Goal: Information Seeking & Learning: Learn about a topic

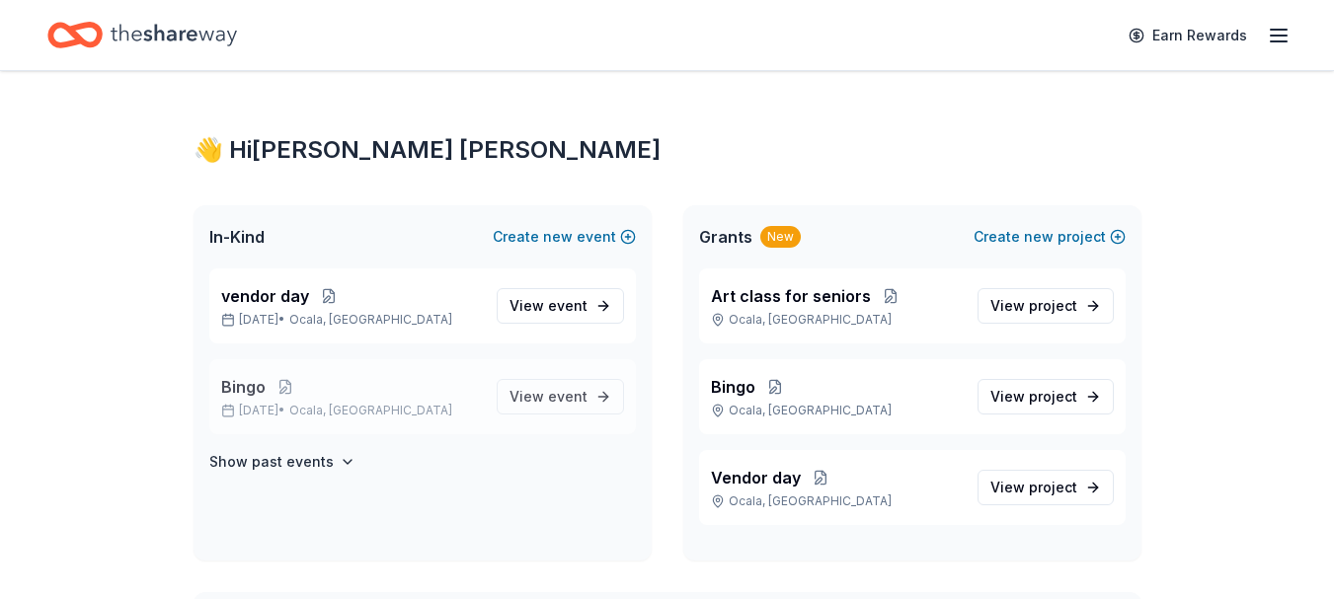
click at [296, 401] on div "Bingo [DATE] • [GEOGRAPHIC_DATA], [GEOGRAPHIC_DATA]" at bounding box center [351, 396] width 260 height 43
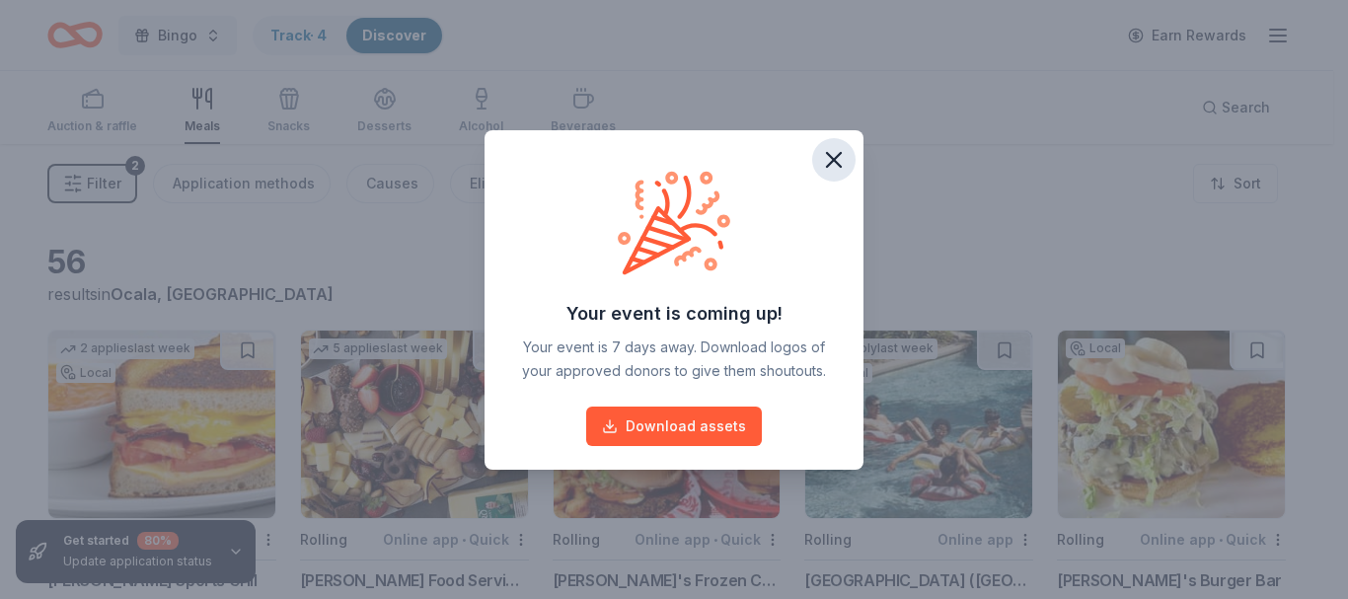
click at [832, 150] on icon "button" at bounding box center [834, 160] width 28 height 28
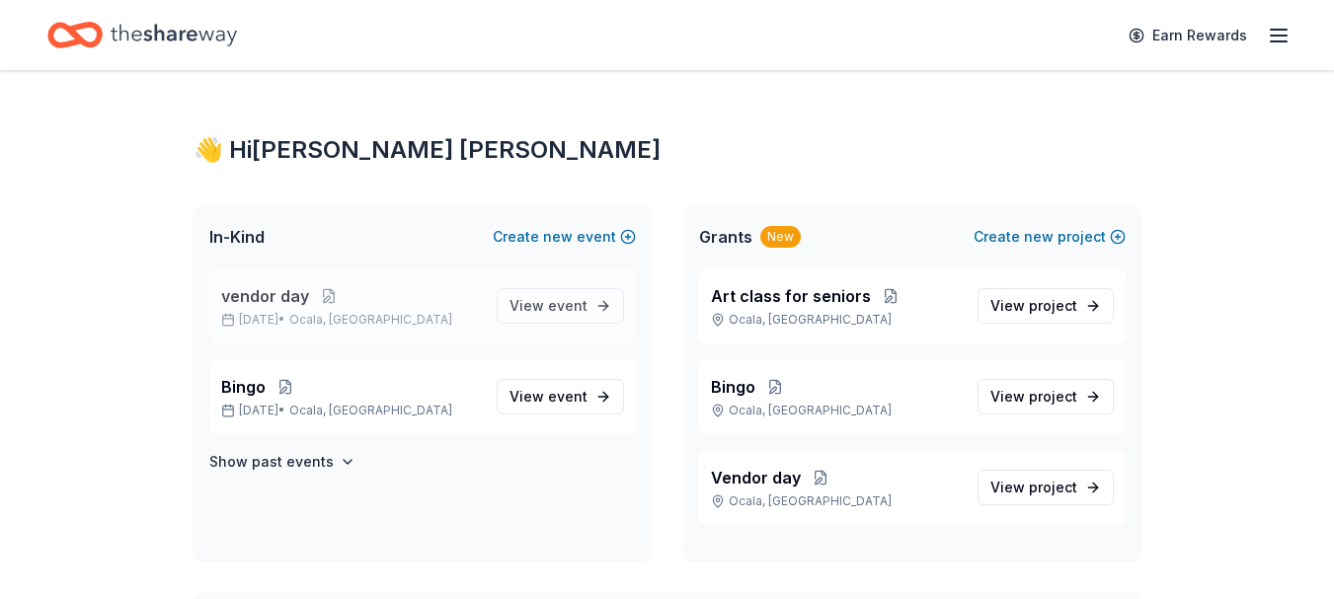
click at [260, 315] on p "[DATE] • [GEOGRAPHIC_DATA], [GEOGRAPHIC_DATA]" at bounding box center [351, 320] width 260 height 16
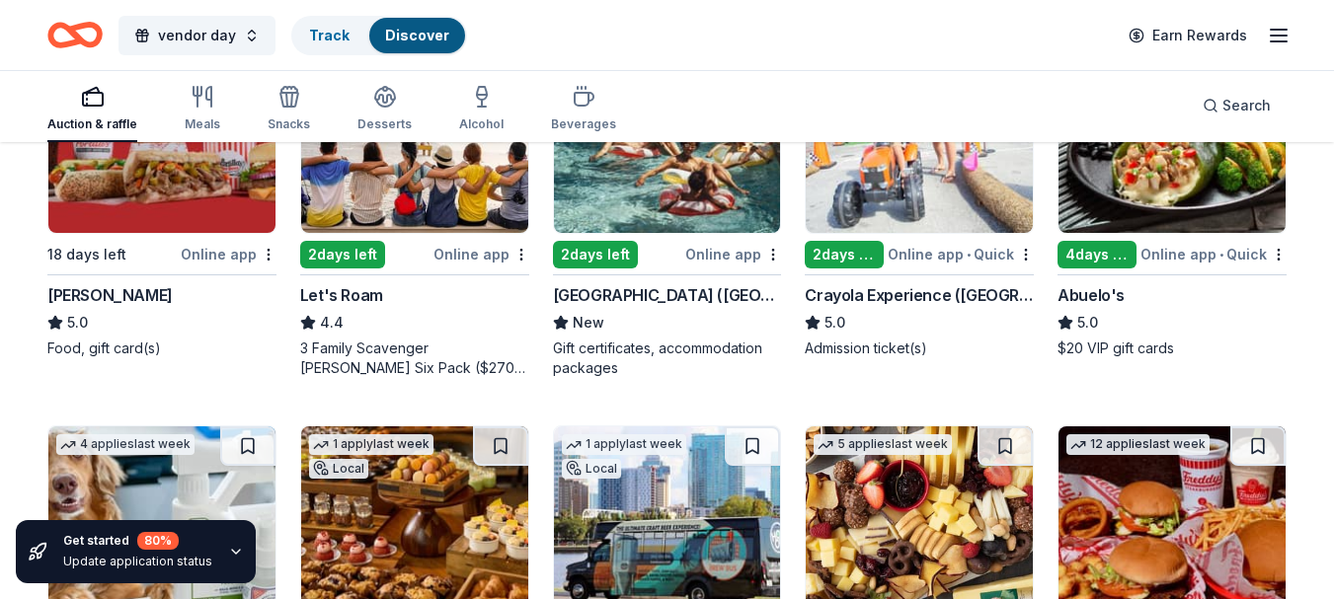
scroll to position [888, 0]
